Goal: Contribute content: Add original content to the website for others to see

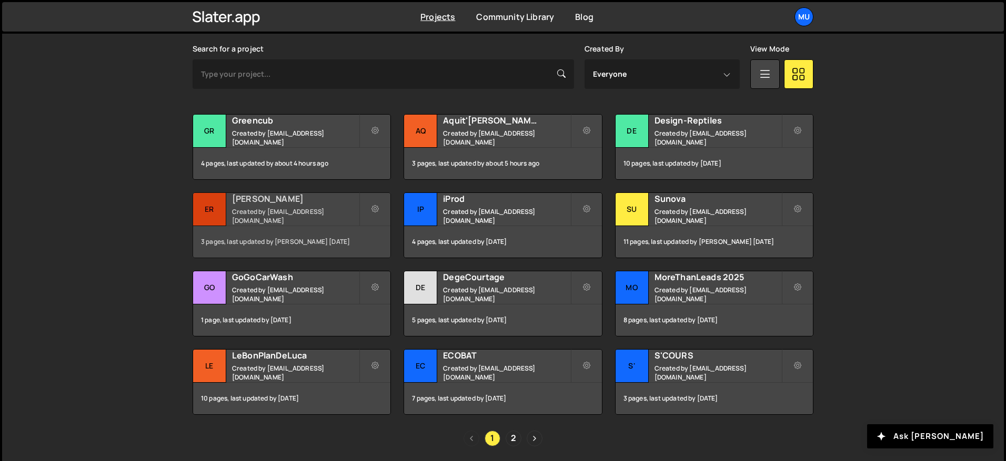
scroll to position [316, 0]
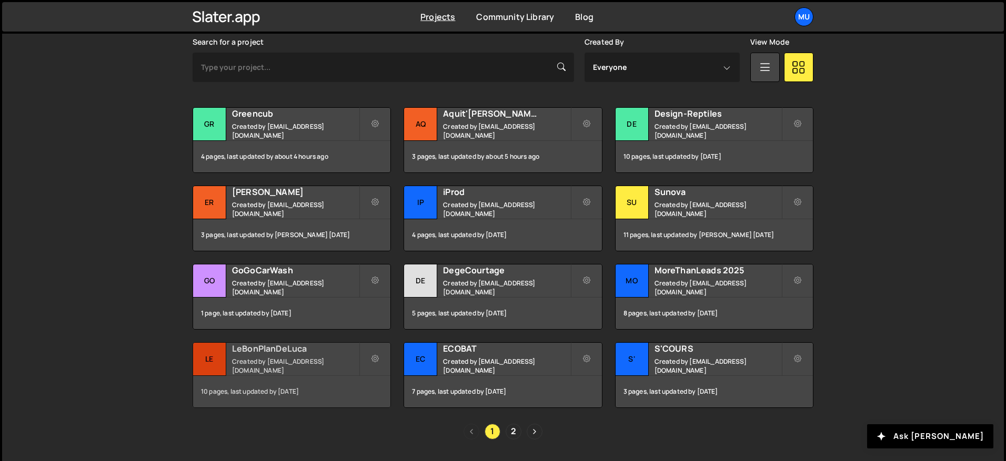
click at [258, 346] on div "LeBonPlanDeLuca Created by muratdesigns1@gmail.com" at bounding box center [291, 359] width 197 height 33
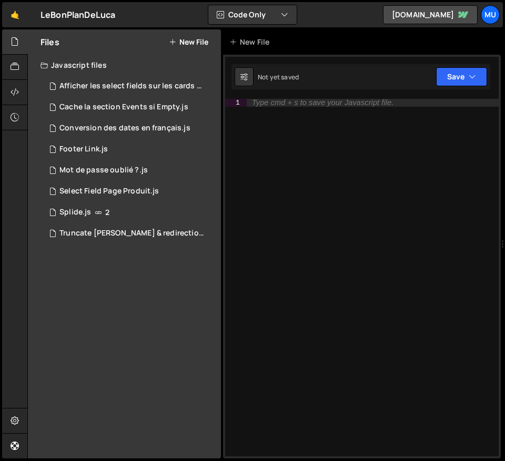
click at [360, 257] on div "Type cmd + s to save your Javascript file." at bounding box center [373, 286] width 252 height 374
click at [116, 234] on div "Truncate les avis & redirection.js" at bounding box center [131, 233] width 145 height 9
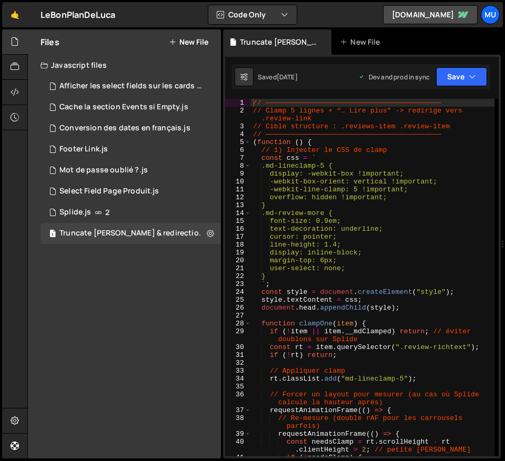
type textarea "-webkit-box-orient: vertical !important;"
click at [370, 184] on div "// —————————————————————————————————————————— // Clamp 5 lignes + “… Lire plus”…" at bounding box center [373, 286] width 244 height 374
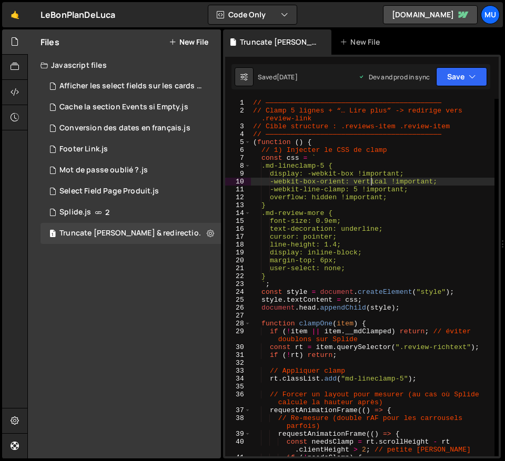
click at [370, 182] on div "// —————————————————————————————————————————— // Clamp 5 lignes + “… Lire plus”…" at bounding box center [373, 286] width 244 height 374
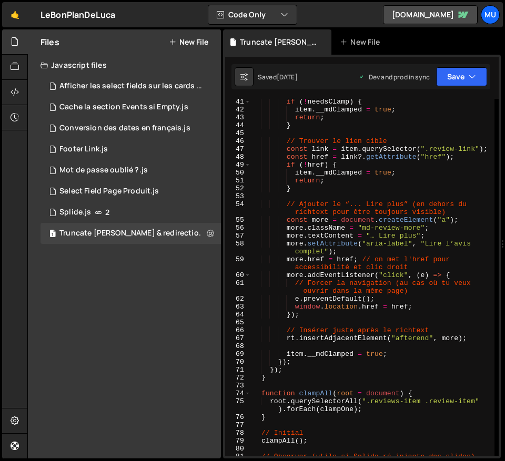
scroll to position [588, 0]
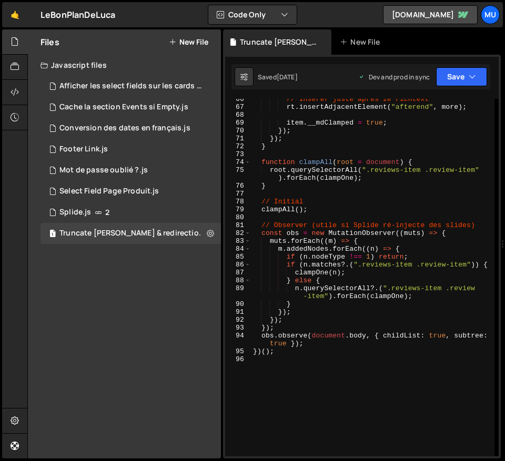
click at [187, 47] on div "Files New File" at bounding box center [124, 41] width 193 height 25
click at [190, 43] on button "New File" at bounding box center [188, 42] width 39 height 8
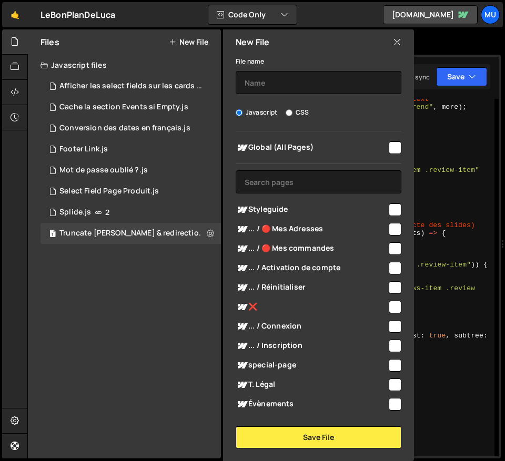
click at [389, 144] on input "checkbox" at bounding box center [395, 148] width 13 height 13
checkbox input "true"
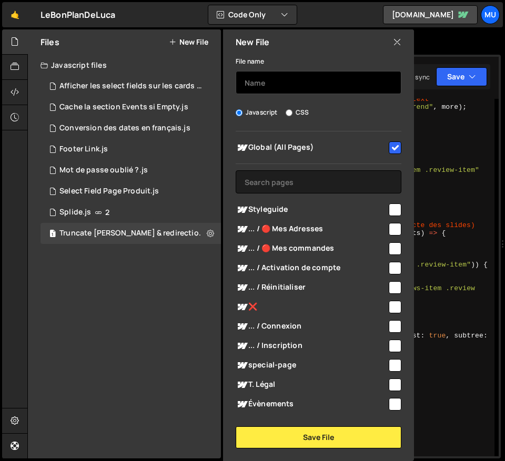
click at [340, 72] on input "text" at bounding box center [319, 82] width 166 height 23
type input "C"
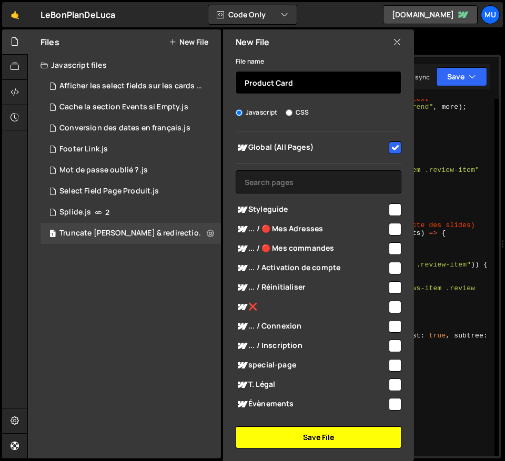
type input "Product Card"
click at [338, 448] on button "Save File" at bounding box center [319, 438] width 166 height 22
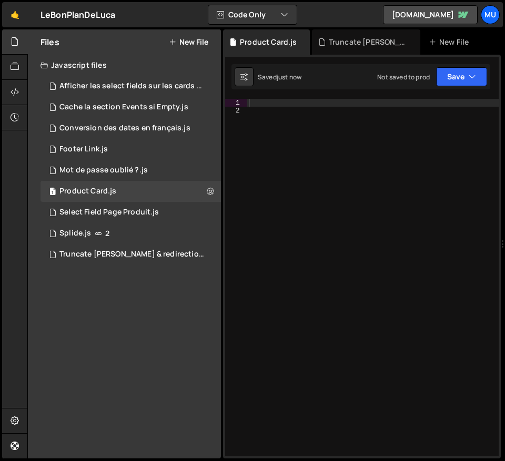
click at [349, 113] on div at bounding box center [373, 286] width 252 height 374
click at [355, 101] on div at bounding box center [373, 286] width 252 height 374
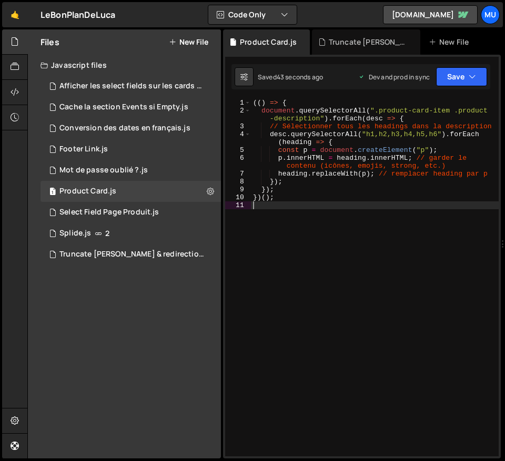
type textarea "})();"
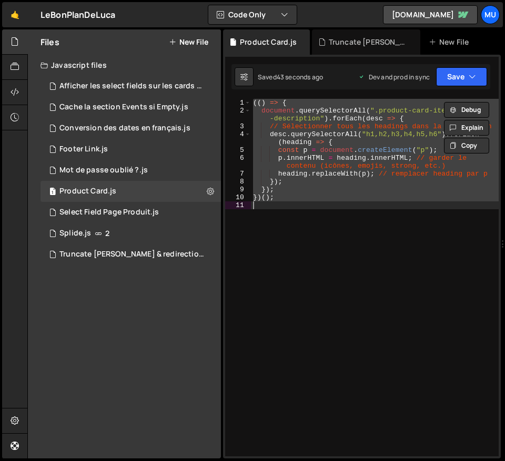
paste textarea
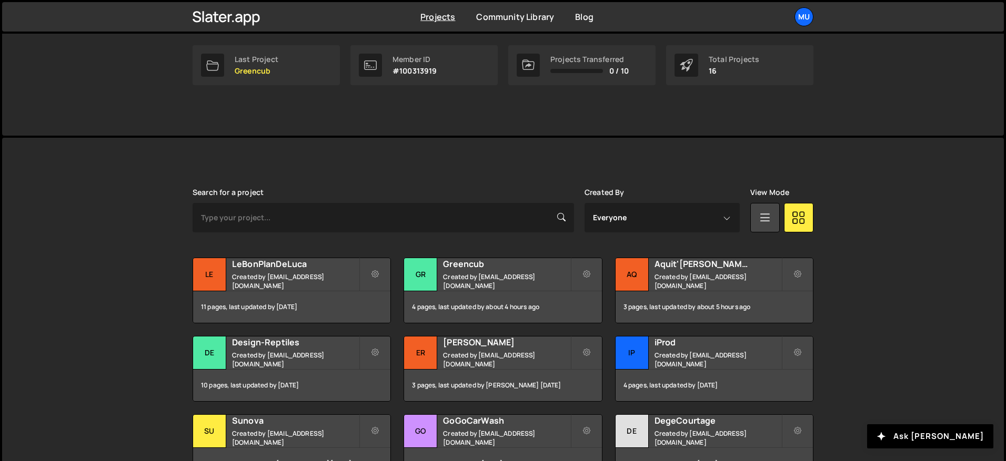
scroll to position [320, 0]
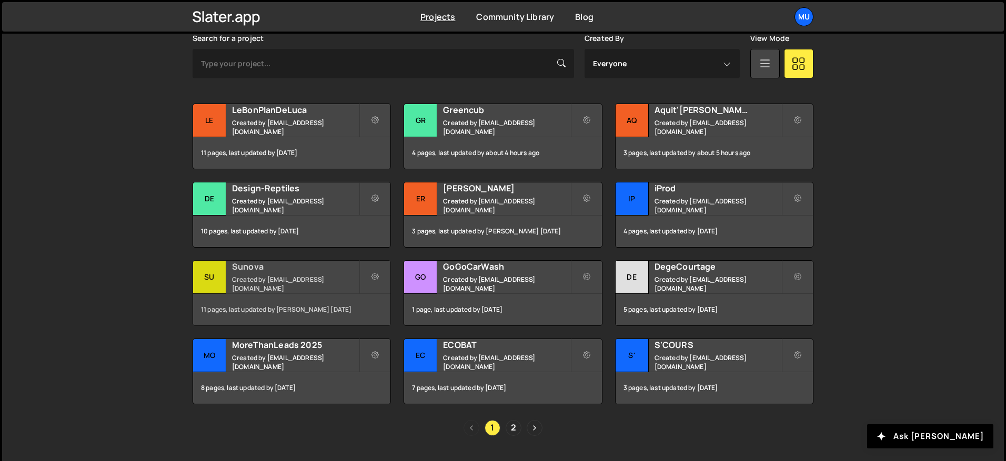
click at [271, 271] on h2 "Sunova" at bounding box center [295, 267] width 127 height 12
